Goal: Transaction & Acquisition: Purchase product/service

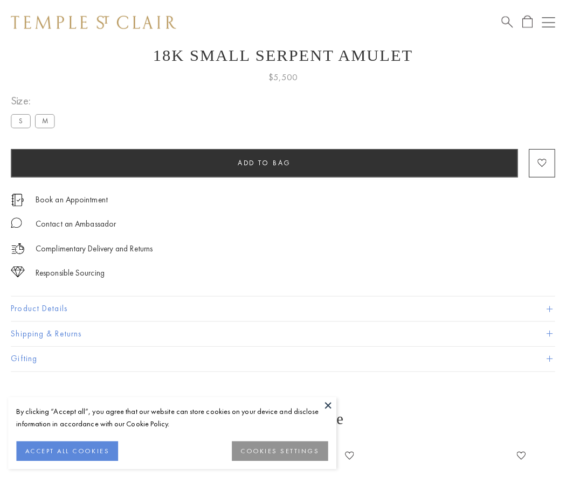
scroll to position [42, 0]
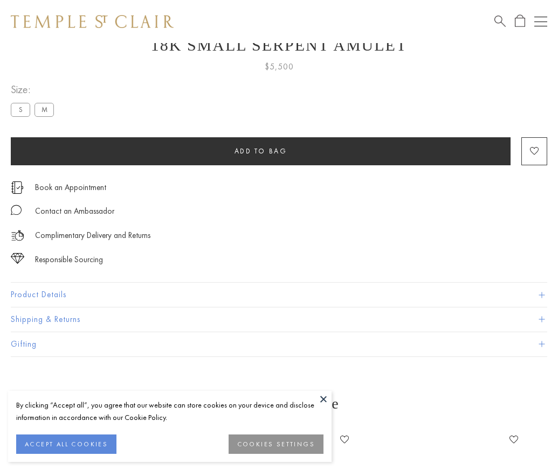
click at [260, 151] on span "Add to bag" at bounding box center [260, 151] width 53 height 9
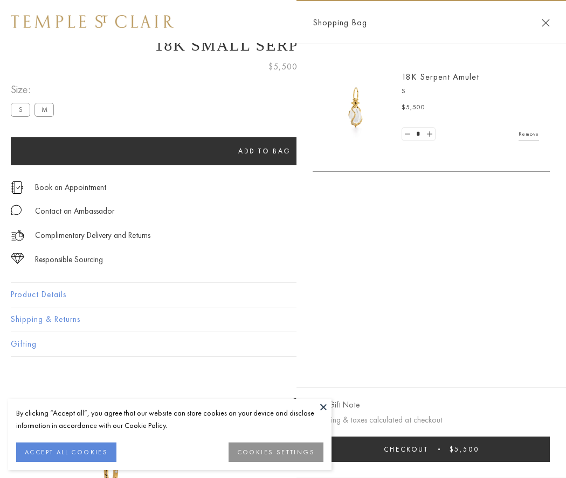
click at [434, 449] on button "Checkout $5,500" at bounding box center [430, 449] width 237 height 25
